Goal: Task Accomplishment & Management: Use online tool/utility

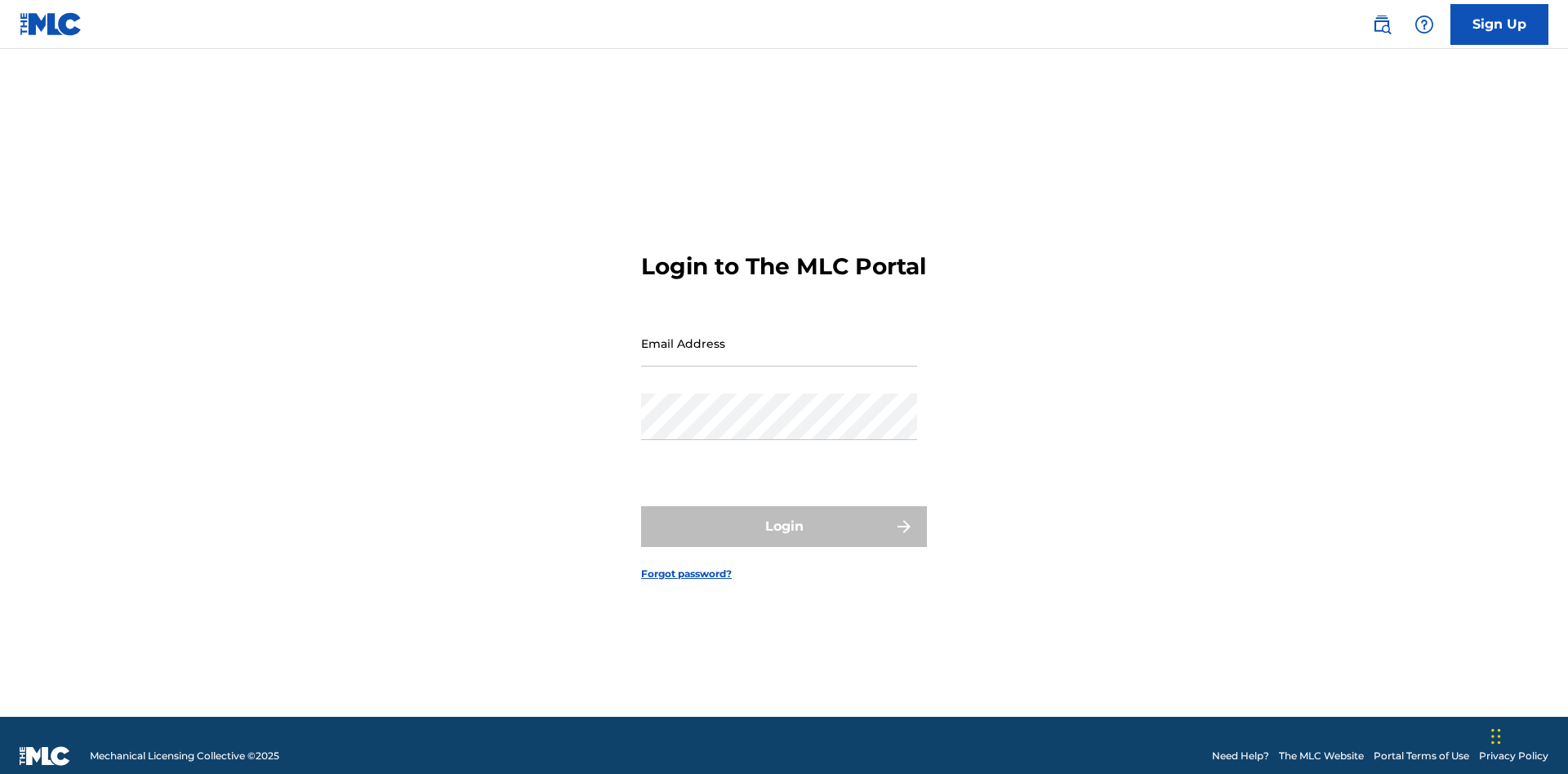
scroll to position [22, 0]
click at [780, 335] on input "Email Address" at bounding box center [779, 343] width 276 height 47
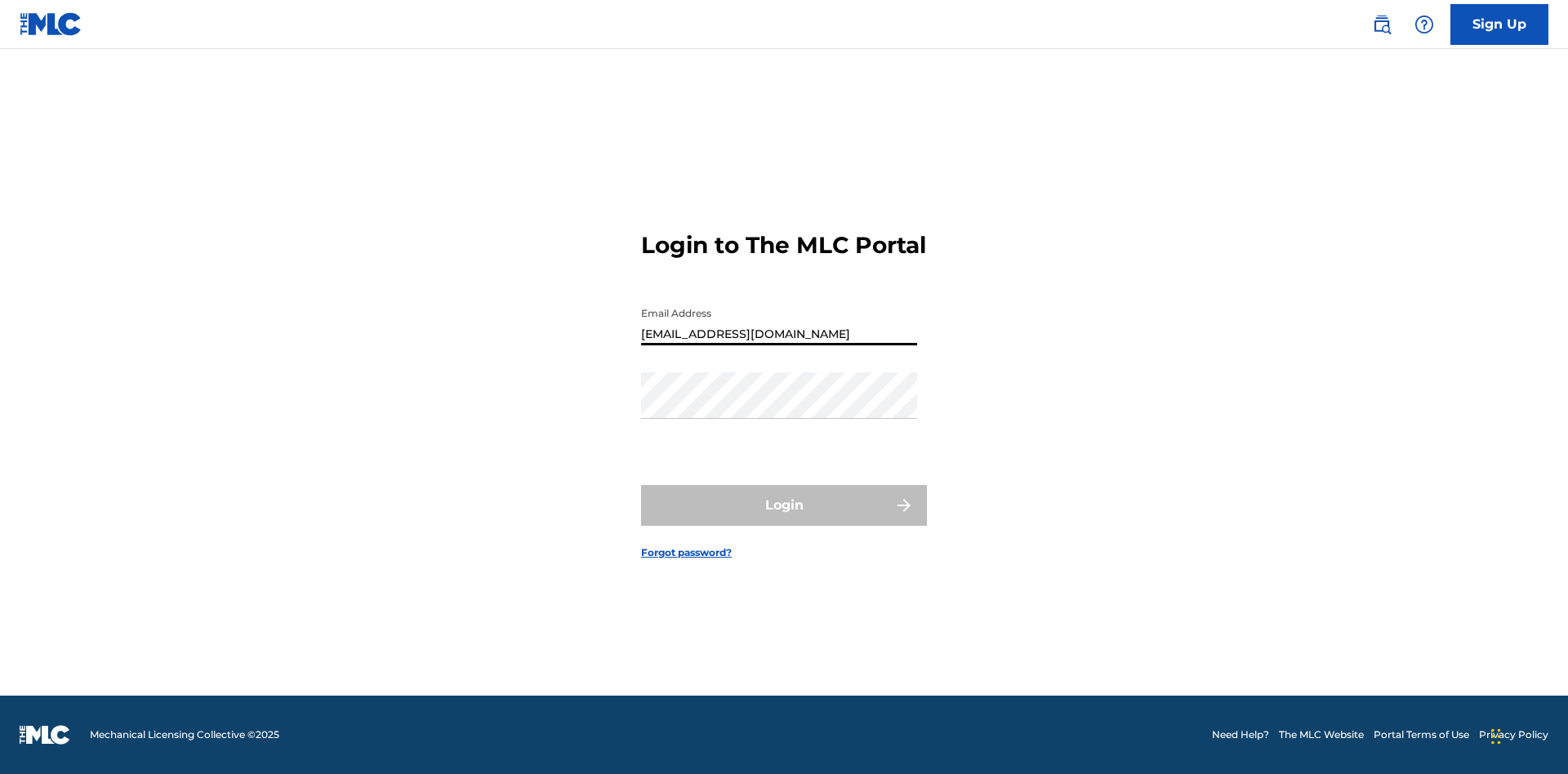
type input "[EMAIL_ADDRESS][DOMAIN_NAME]"
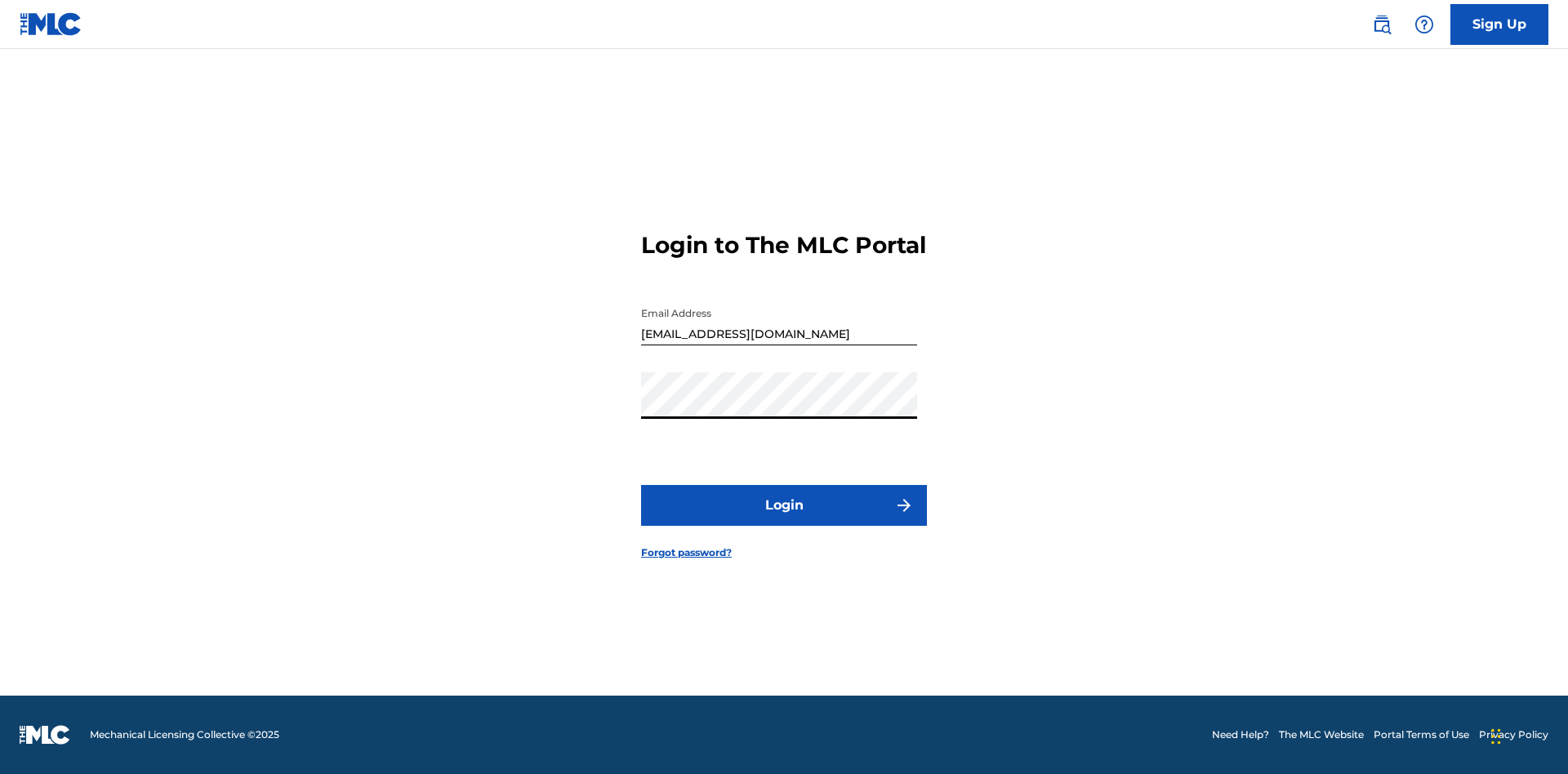
click at [784, 520] on button "Login" at bounding box center [784, 505] width 286 height 40
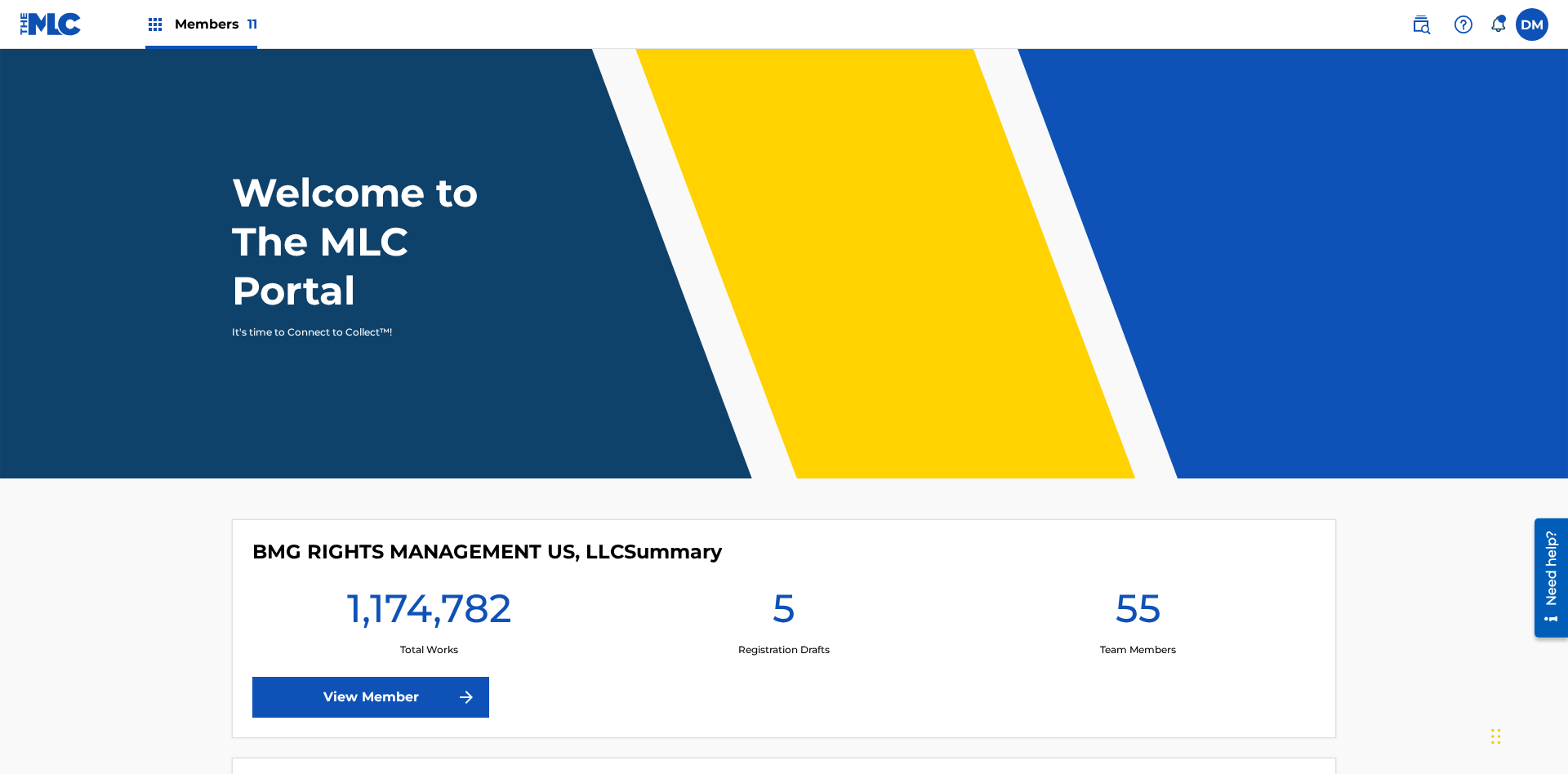
click at [200, 23] on span "Members 11" at bounding box center [216, 23] width 83 height 19
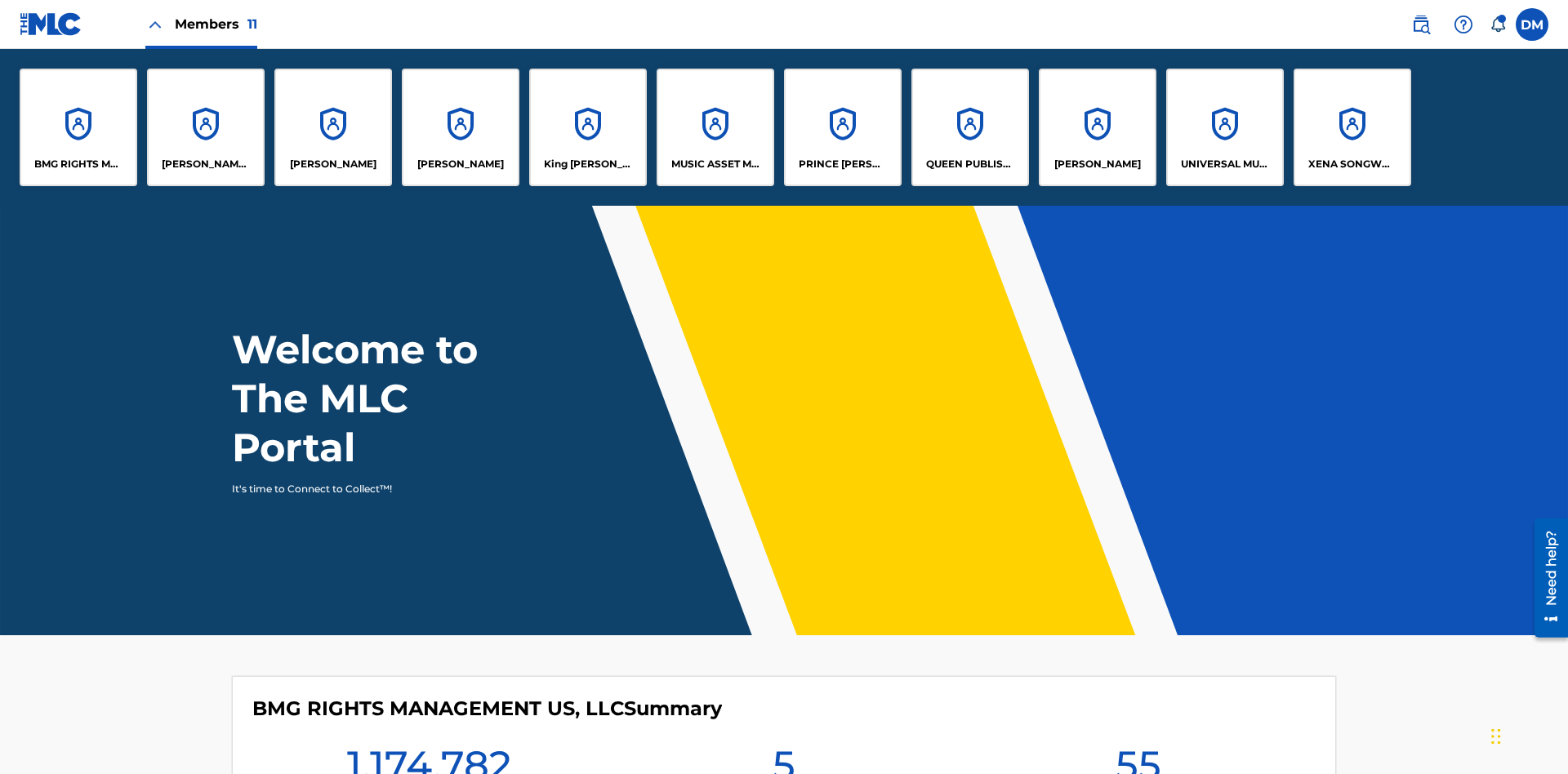
click at [587, 165] on p "King McTesterson" at bounding box center [588, 164] width 89 height 14
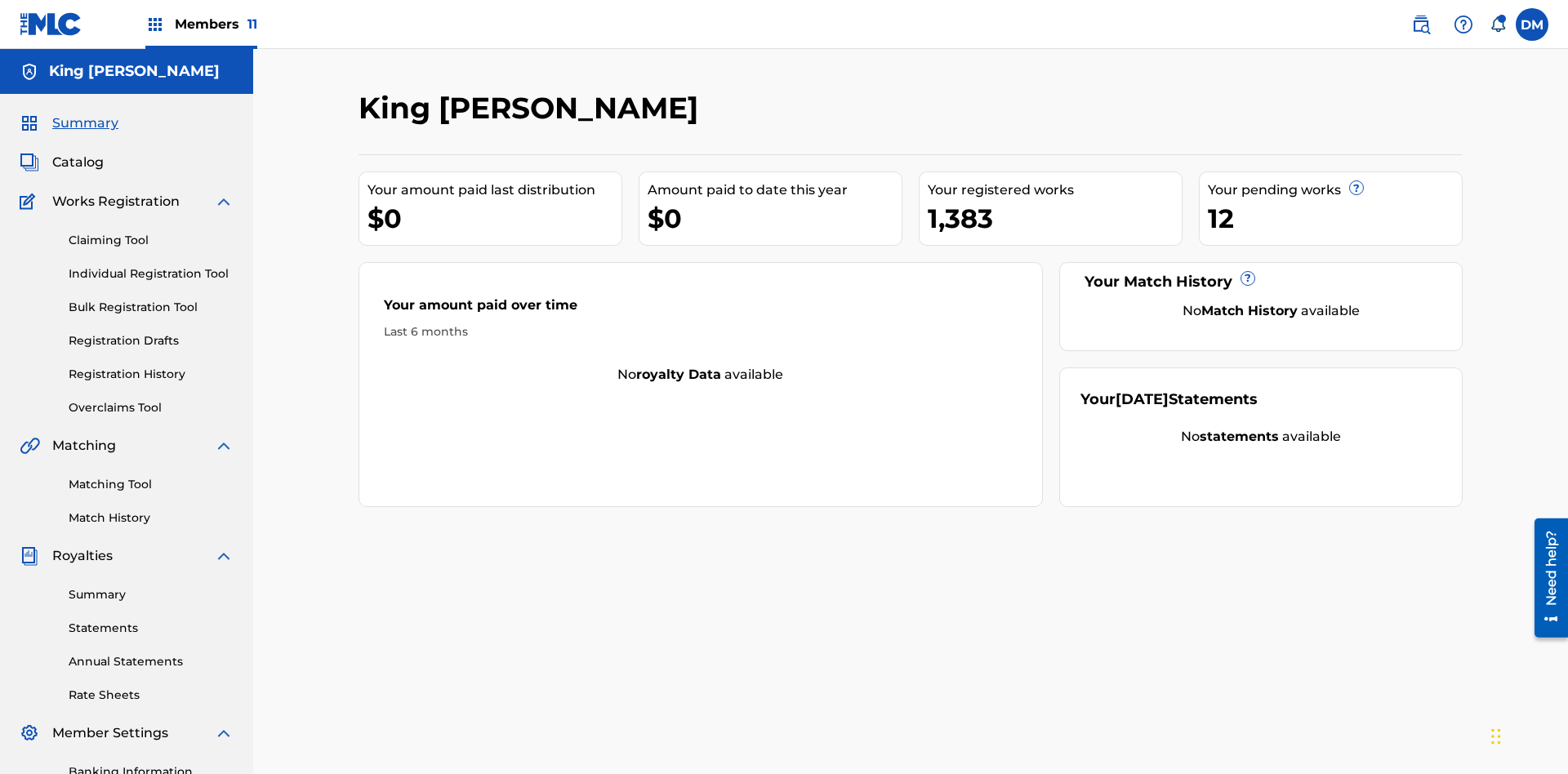
scroll to position [200, 0]
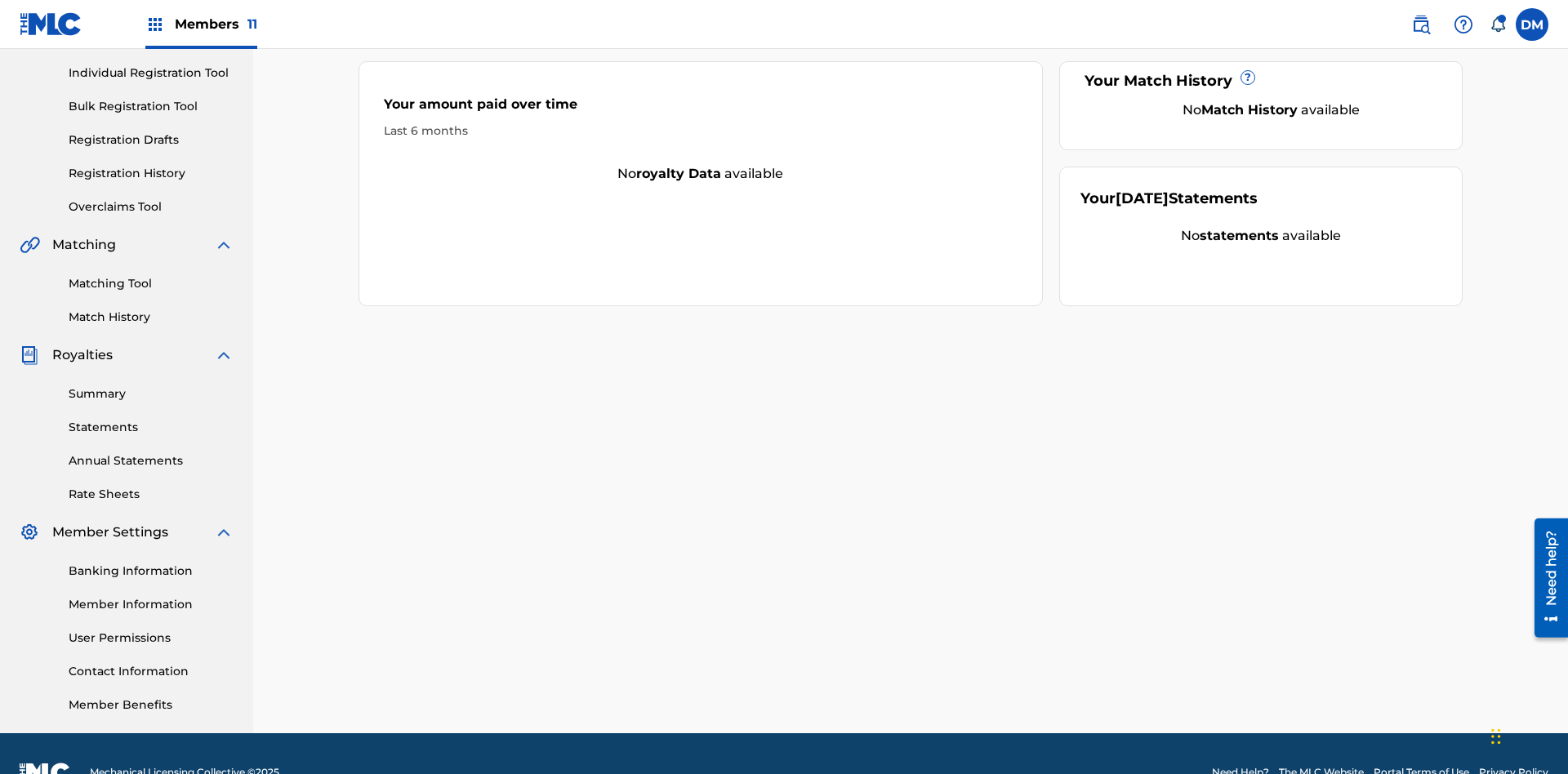
click at [151, 106] on link "Bulk Registration Tool" at bounding box center [150, 106] width 165 height 17
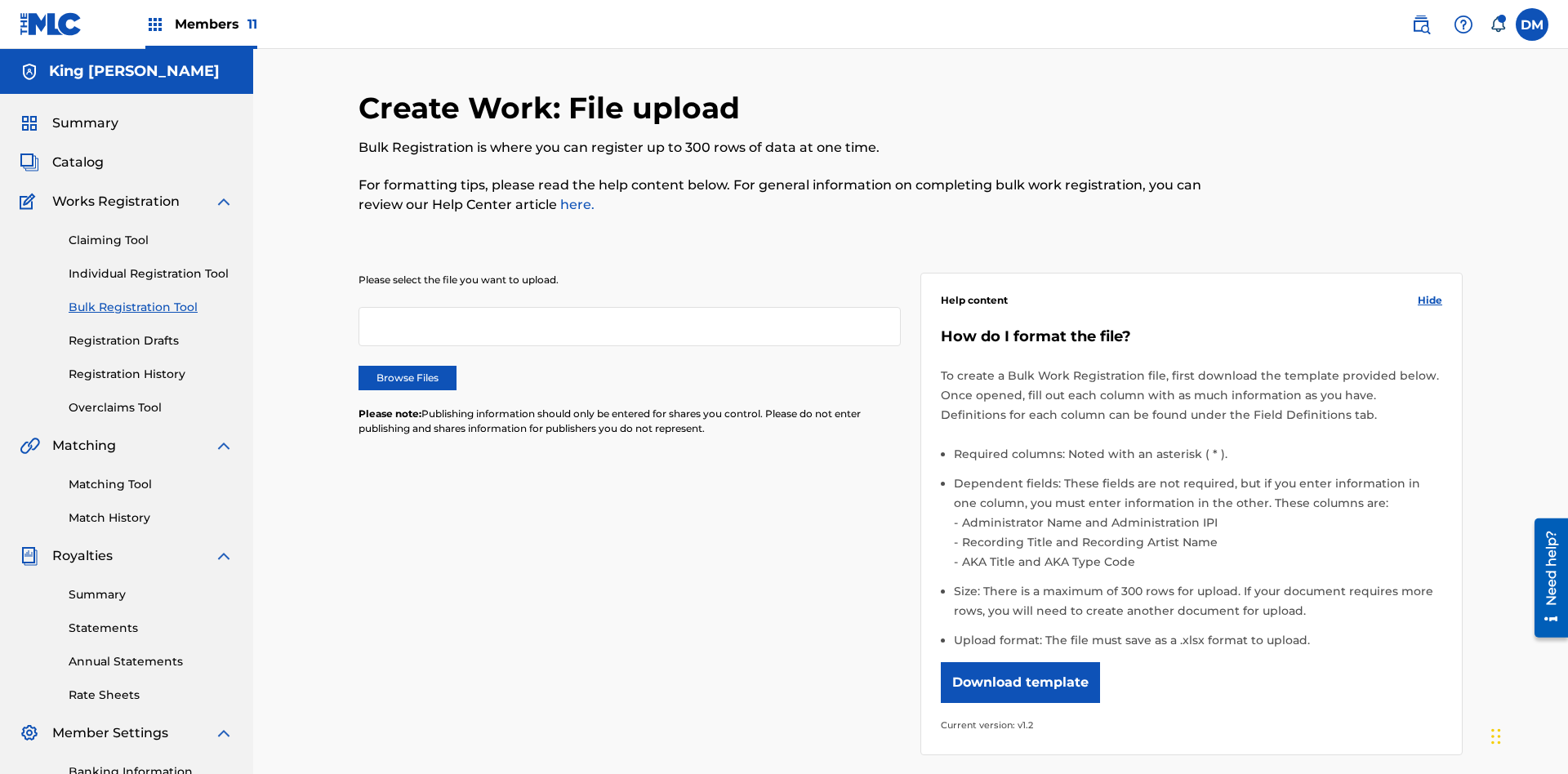
scroll to position [0, 359]
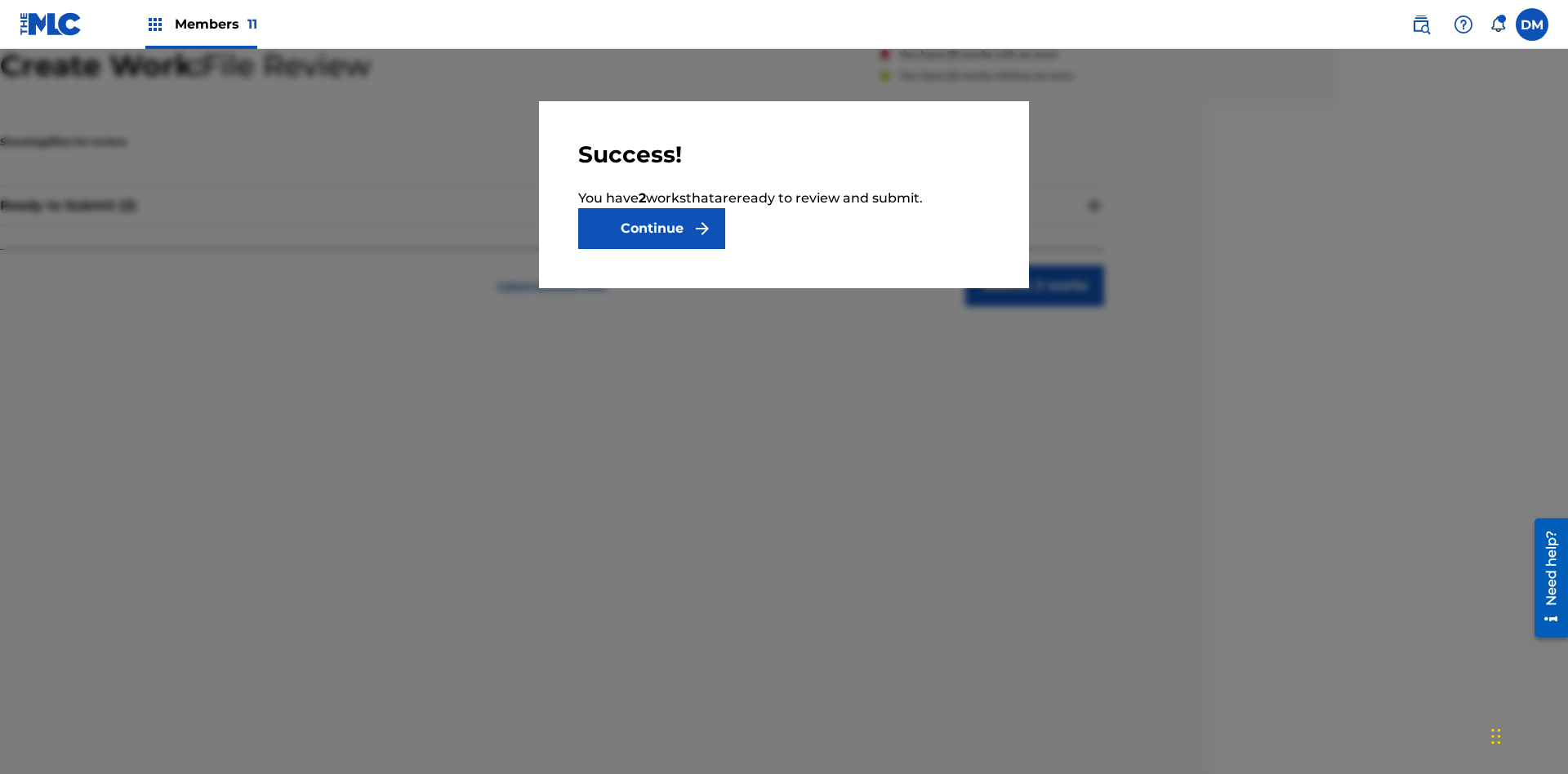
click at [652, 228] on button "Continue" at bounding box center [651, 228] width 147 height 40
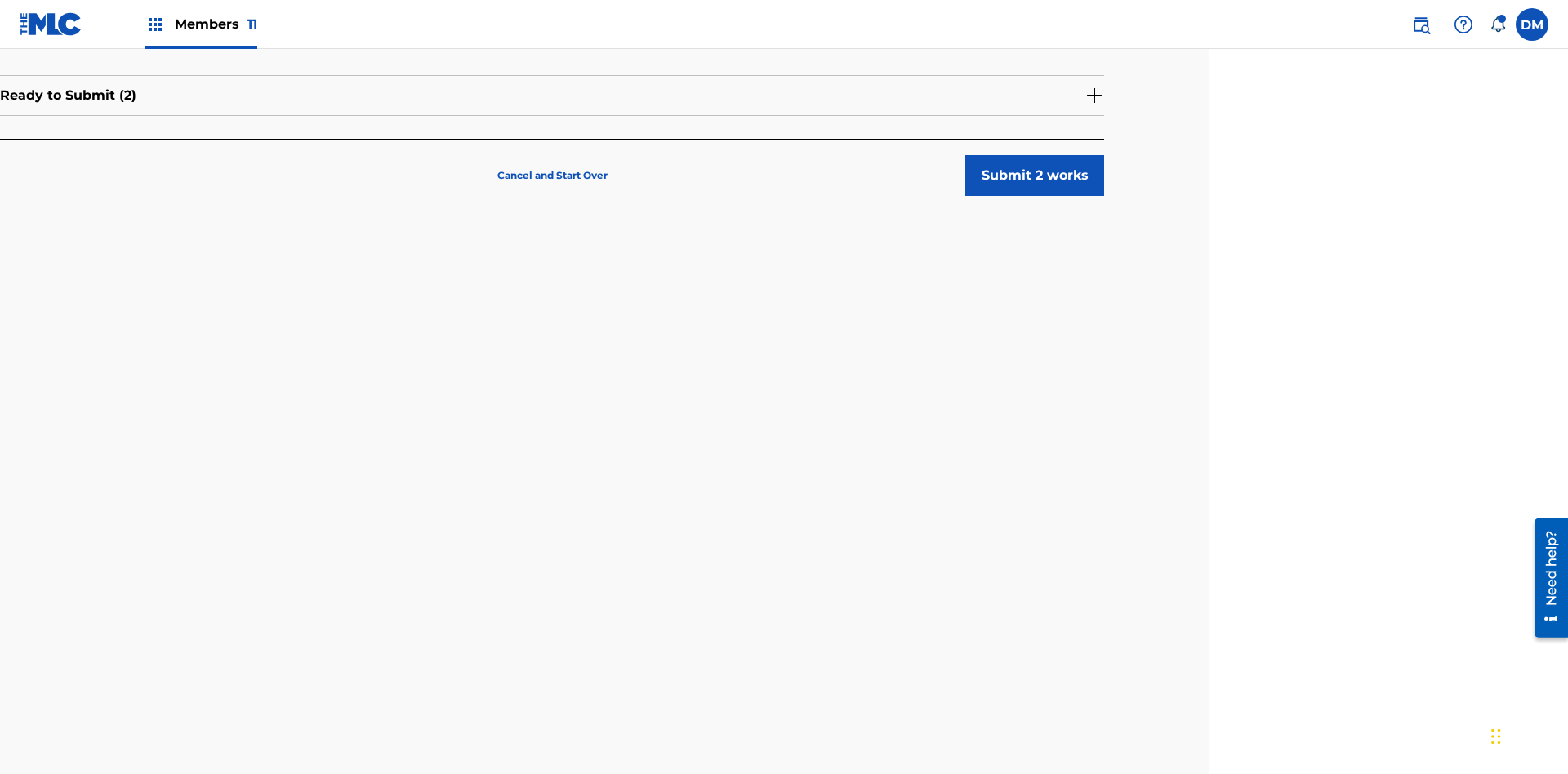
click at [1035, 156] on button "Submit 2 works" at bounding box center [1035, 175] width 138 height 40
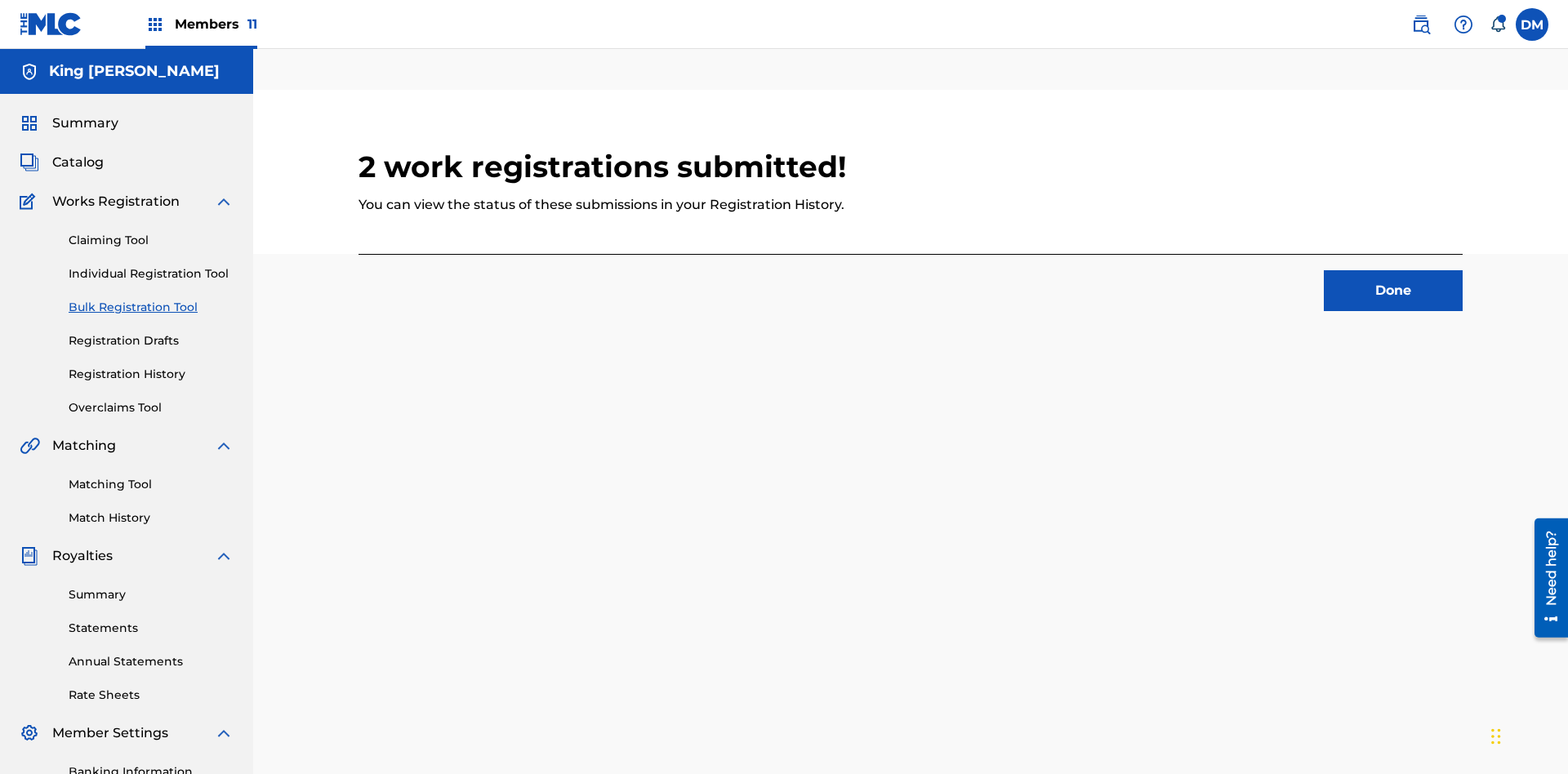
scroll to position [50, 359]
